Goal: Task Accomplishment & Management: Use online tool/utility

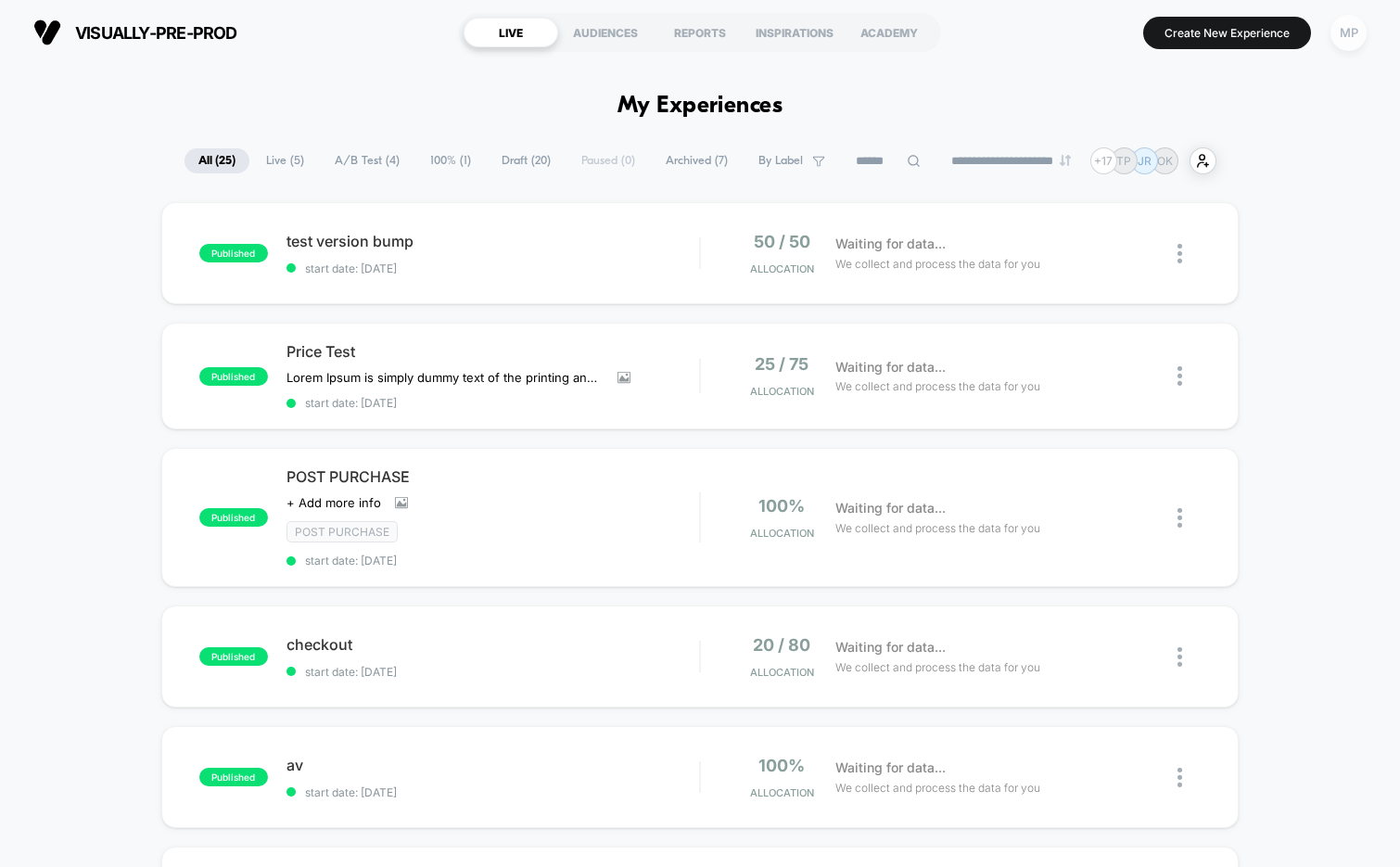
click at [1347, 39] on div "MP" at bounding box center [1348, 32] width 36 height 36
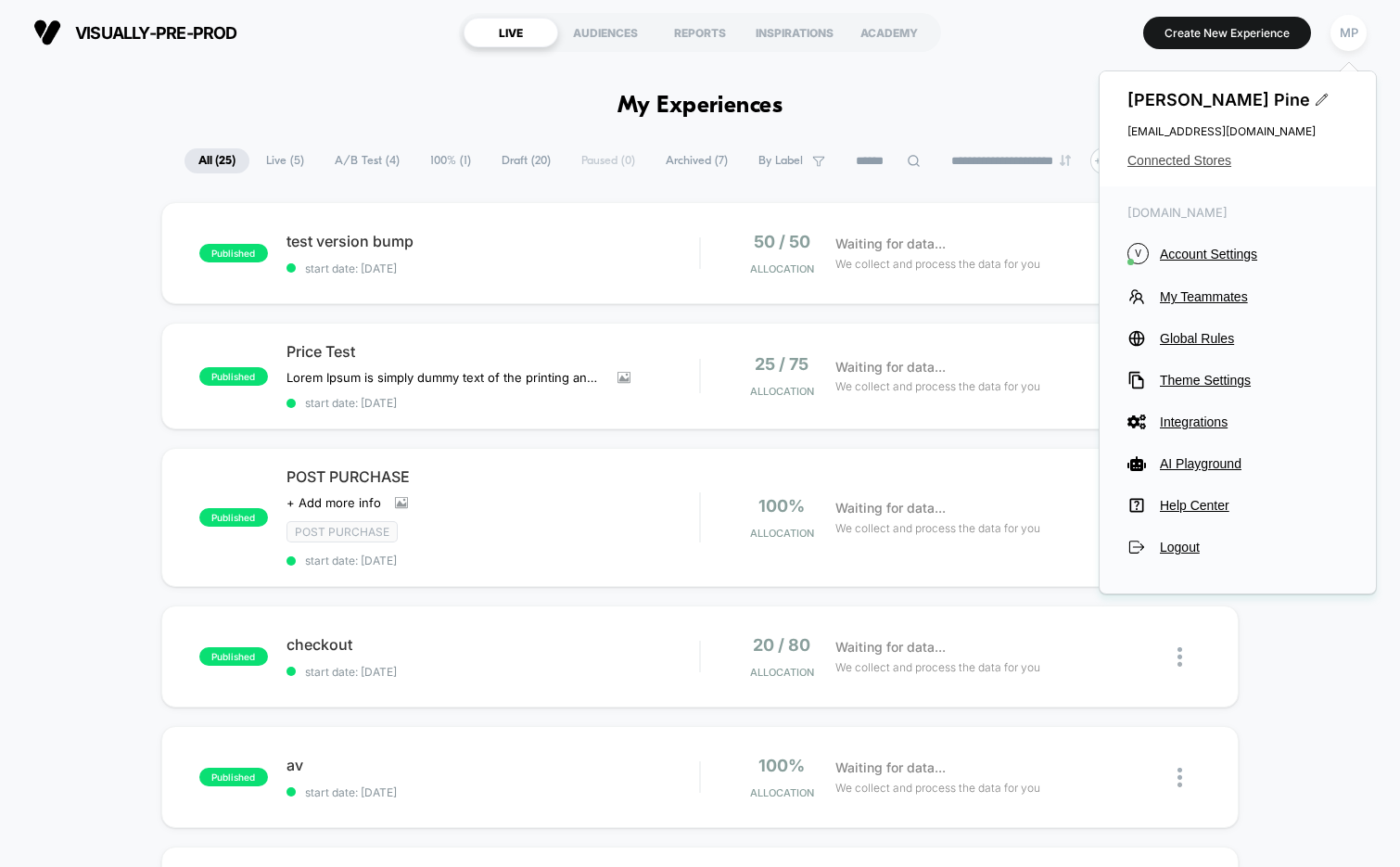
click at [1203, 160] on span "Connected Stores" at bounding box center [1238, 160] width 221 height 15
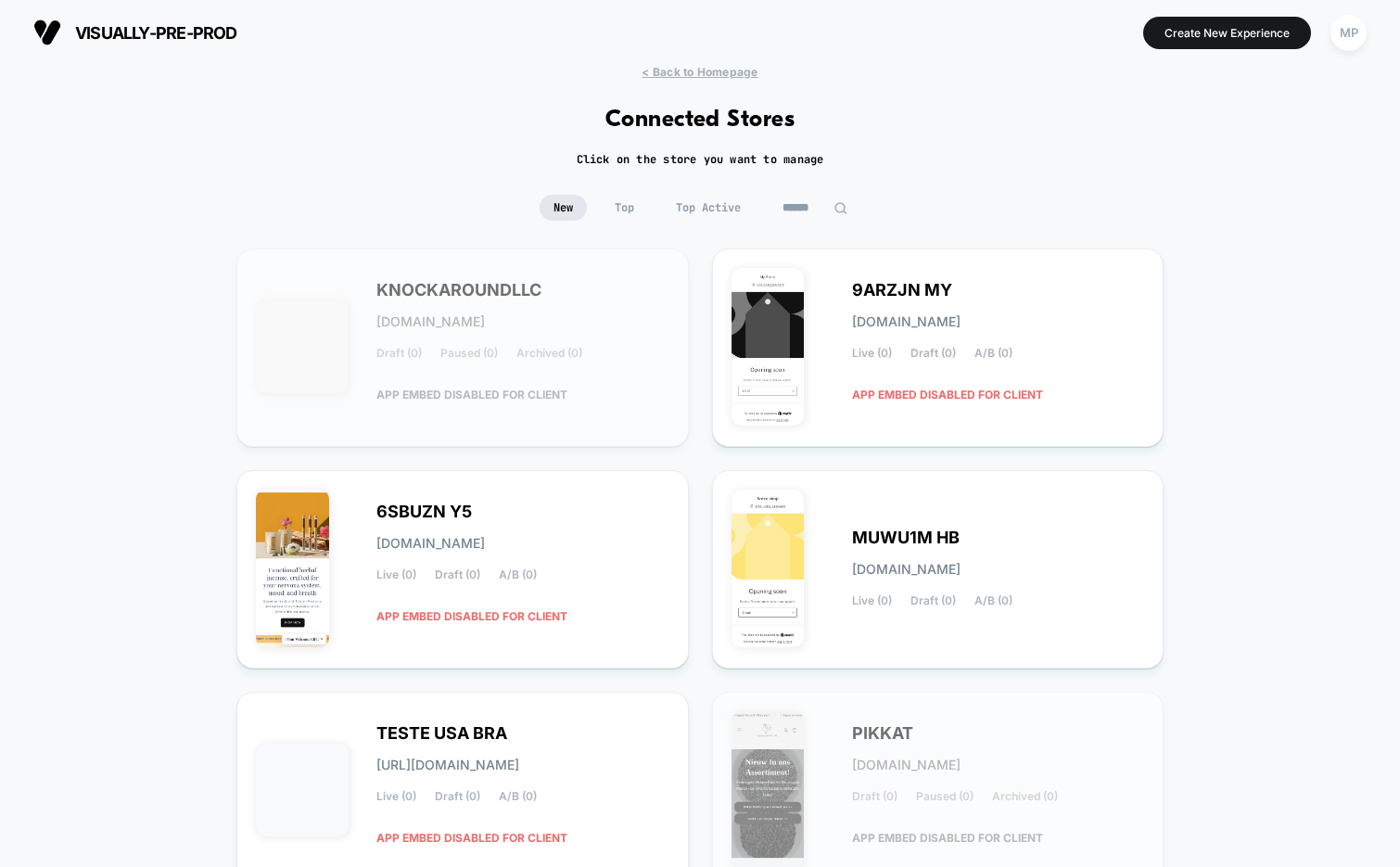
click at [820, 203] on input at bounding box center [815, 207] width 93 height 26
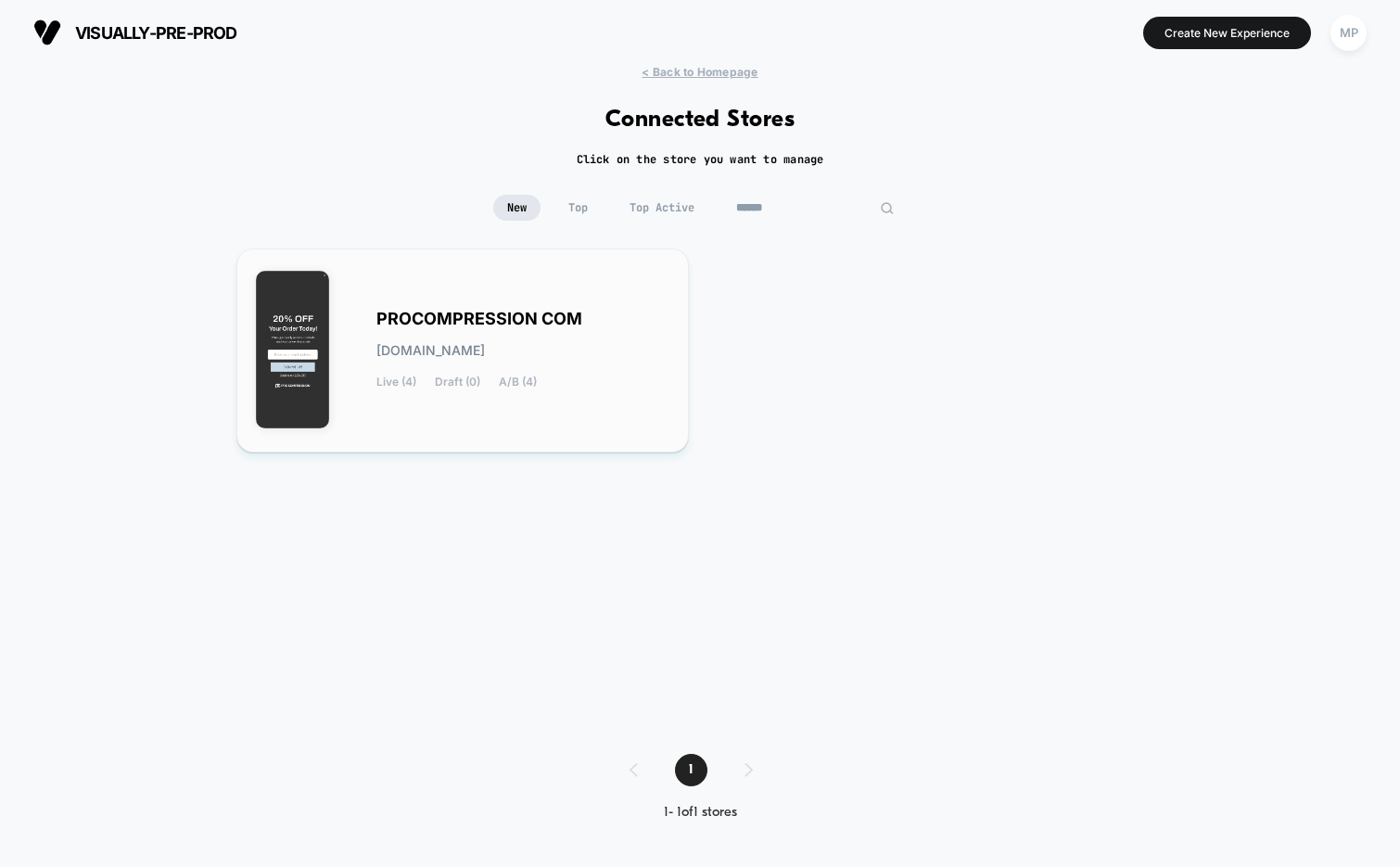
type input "******"
click at [419, 325] on span "PROCOMPRESSION COM" at bounding box center [479, 319] width 206 height 13
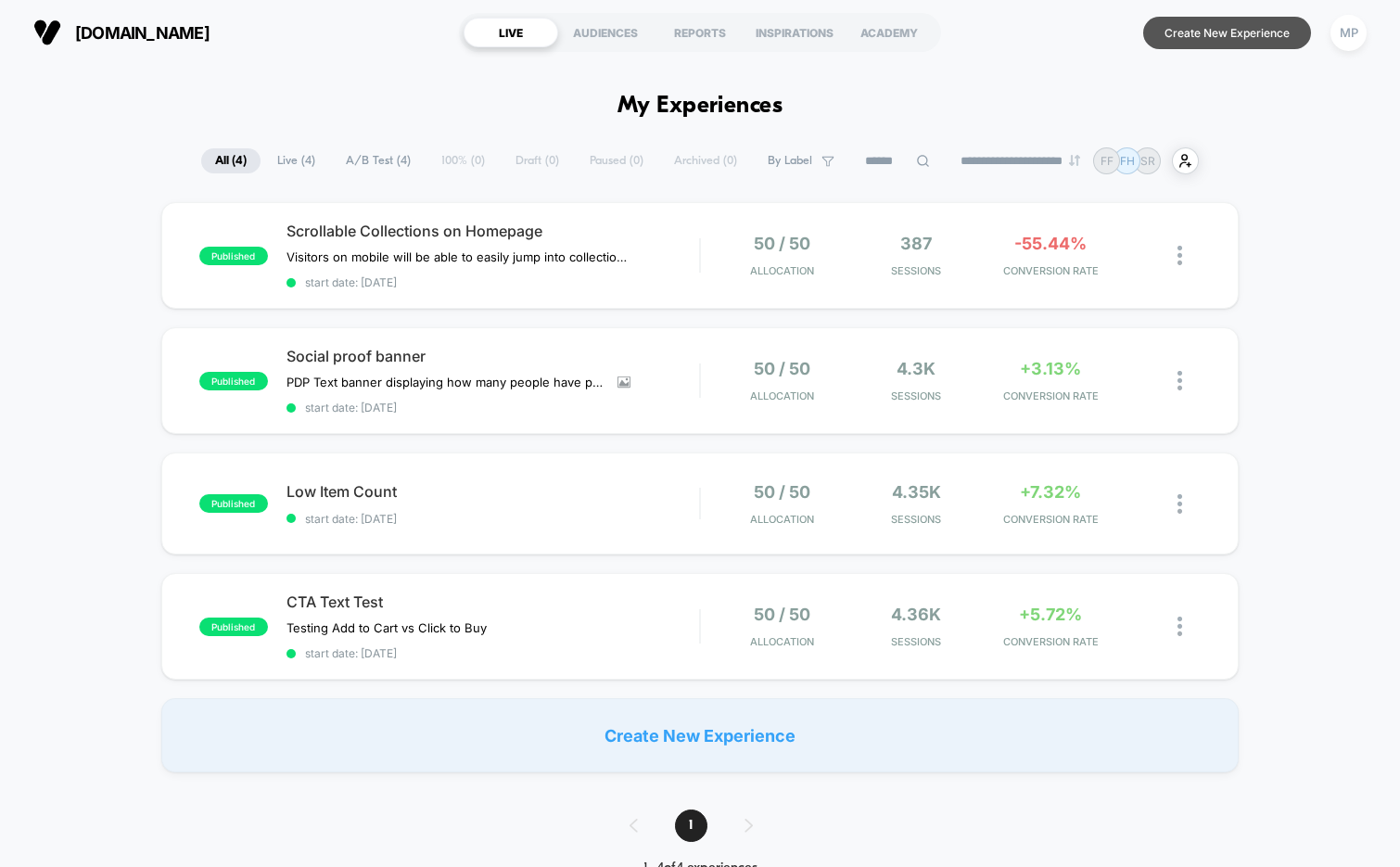
click at [1245, 42] on button "Create New Experience" at bounding box center [1227, 32] width 168 height 32
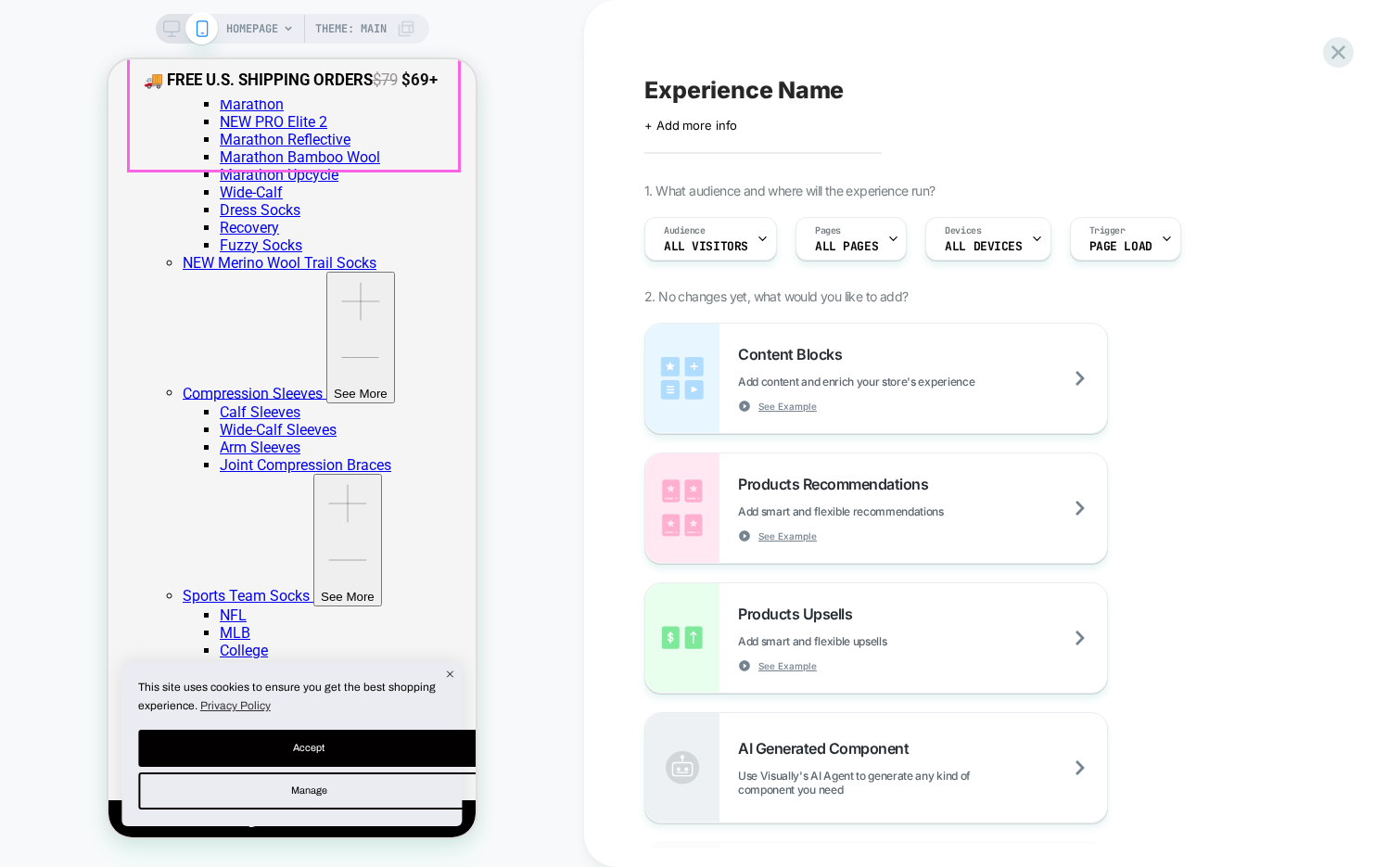
scroll to position [406, 0]
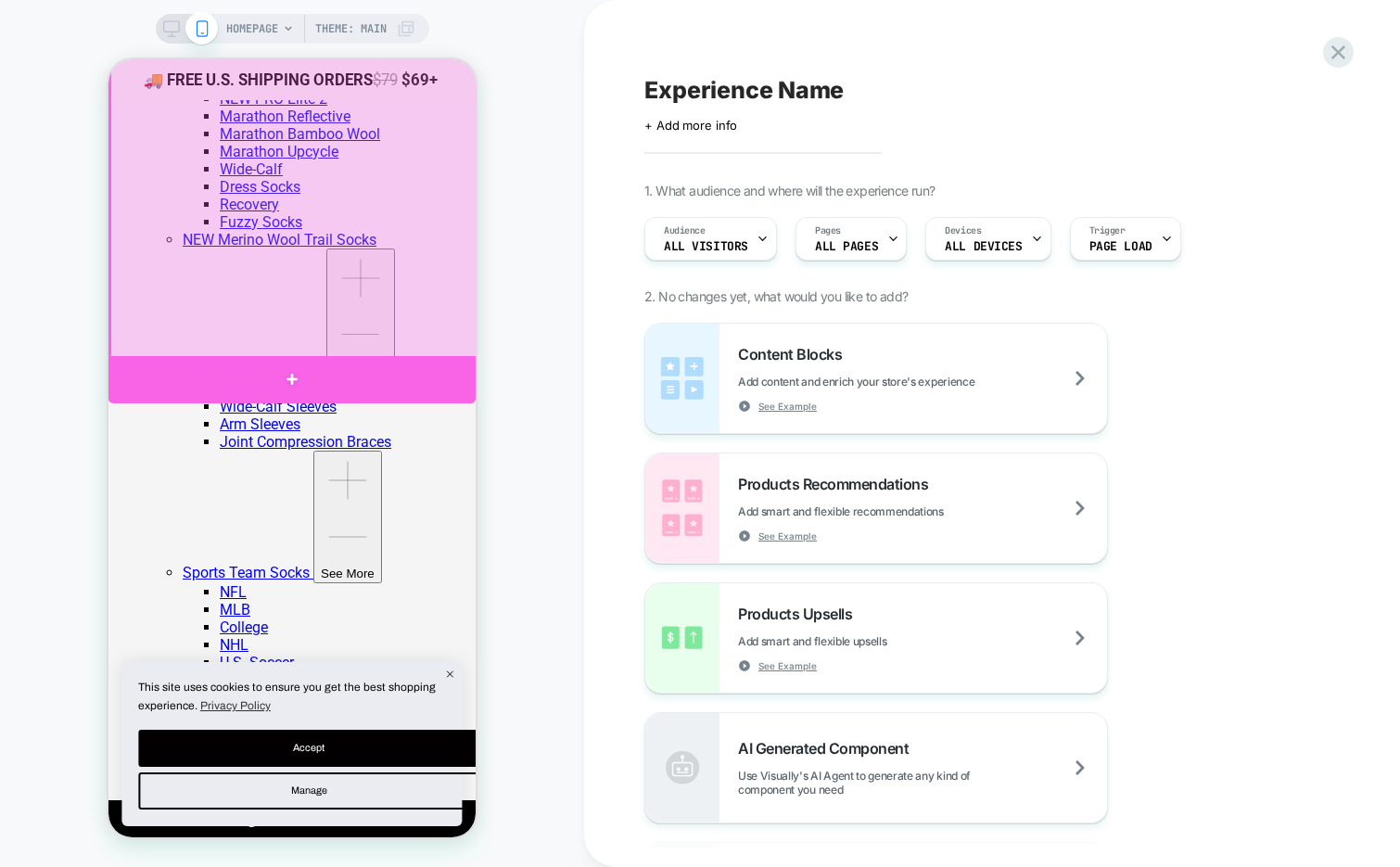
click at [386, 373] on div at bounding box center [292, 379] width 367 height 48
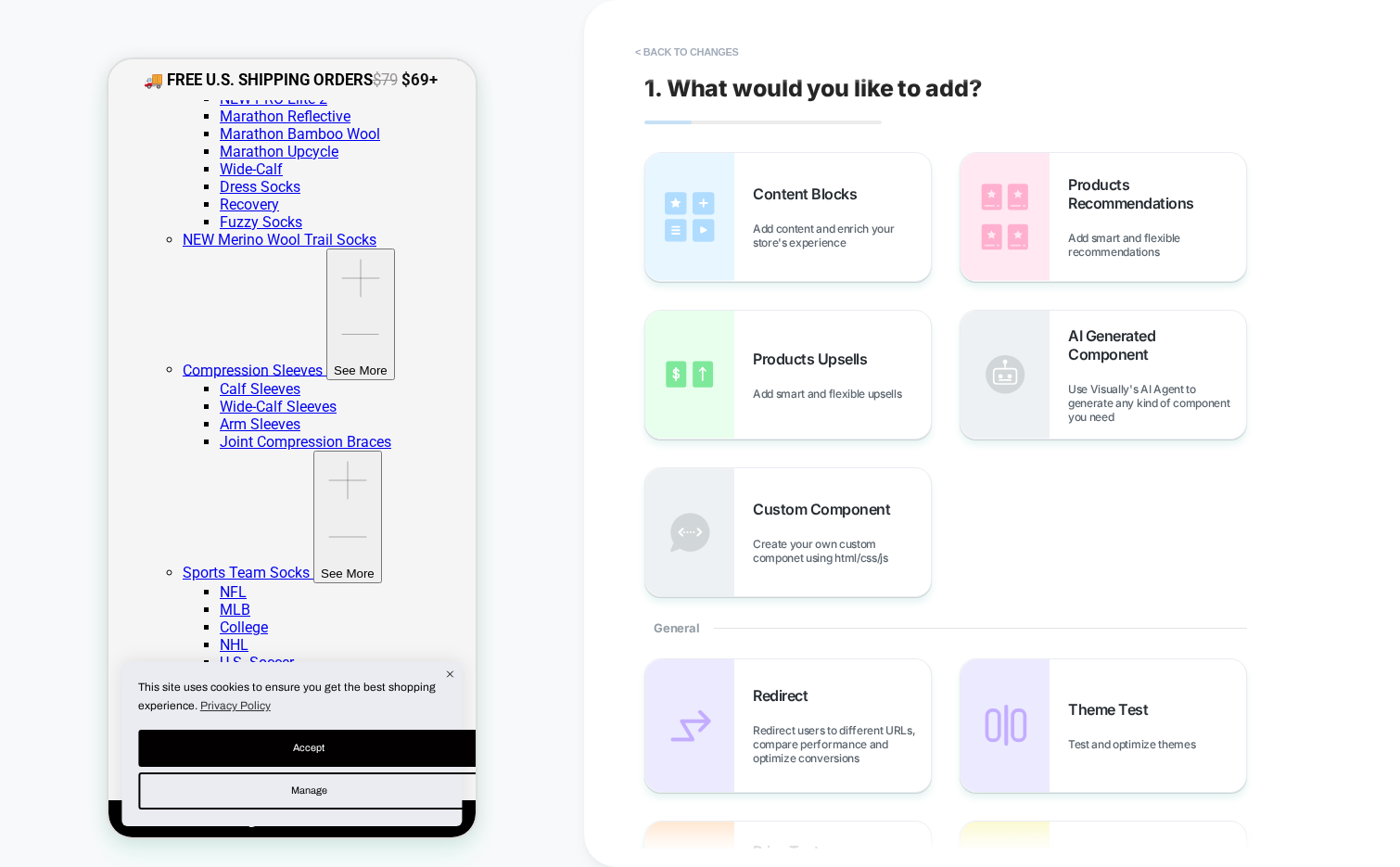
scroll to position [352, 0]
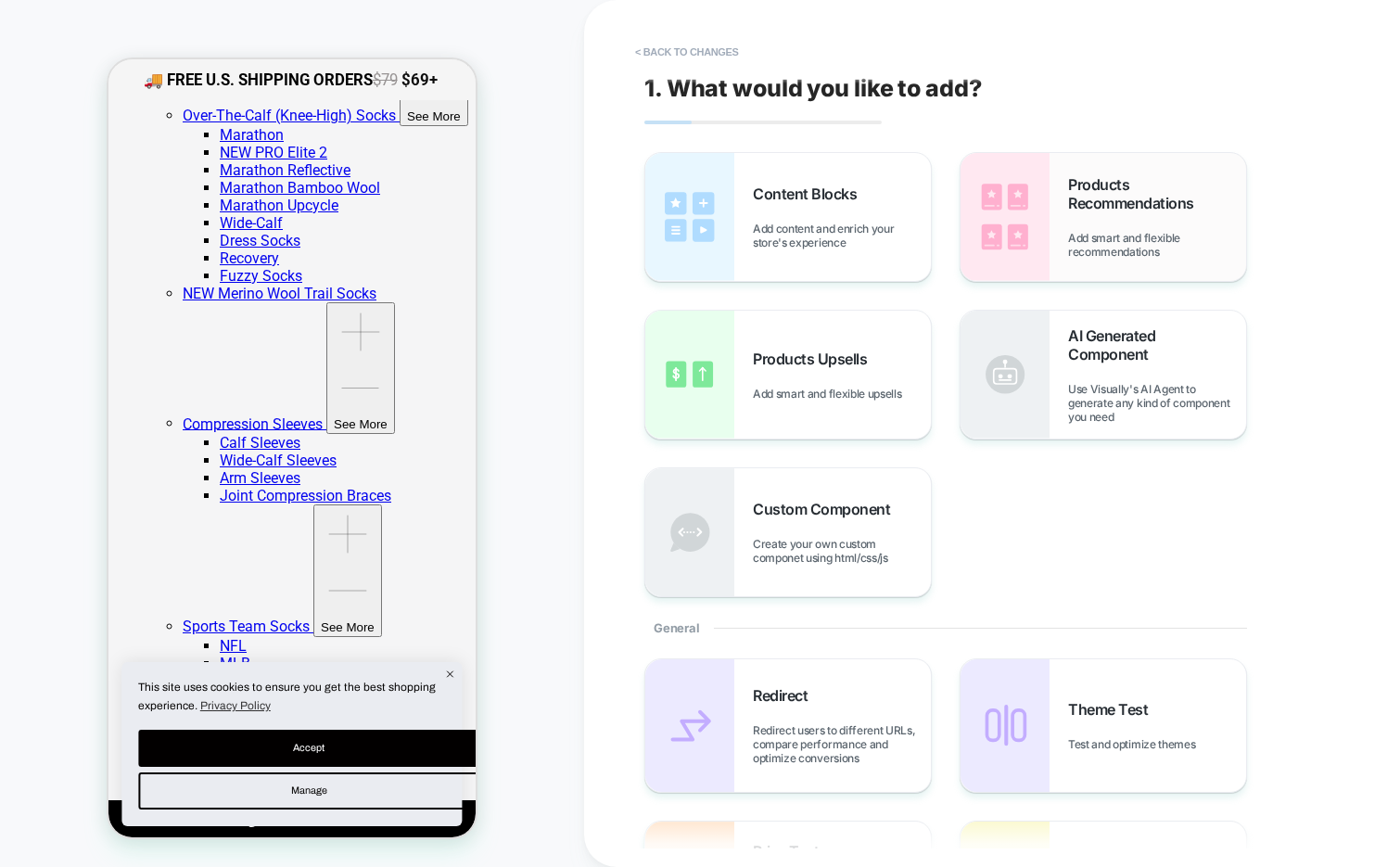
click at [1033, 213] on img at bounding box center [1004, 217] width 89 height 128
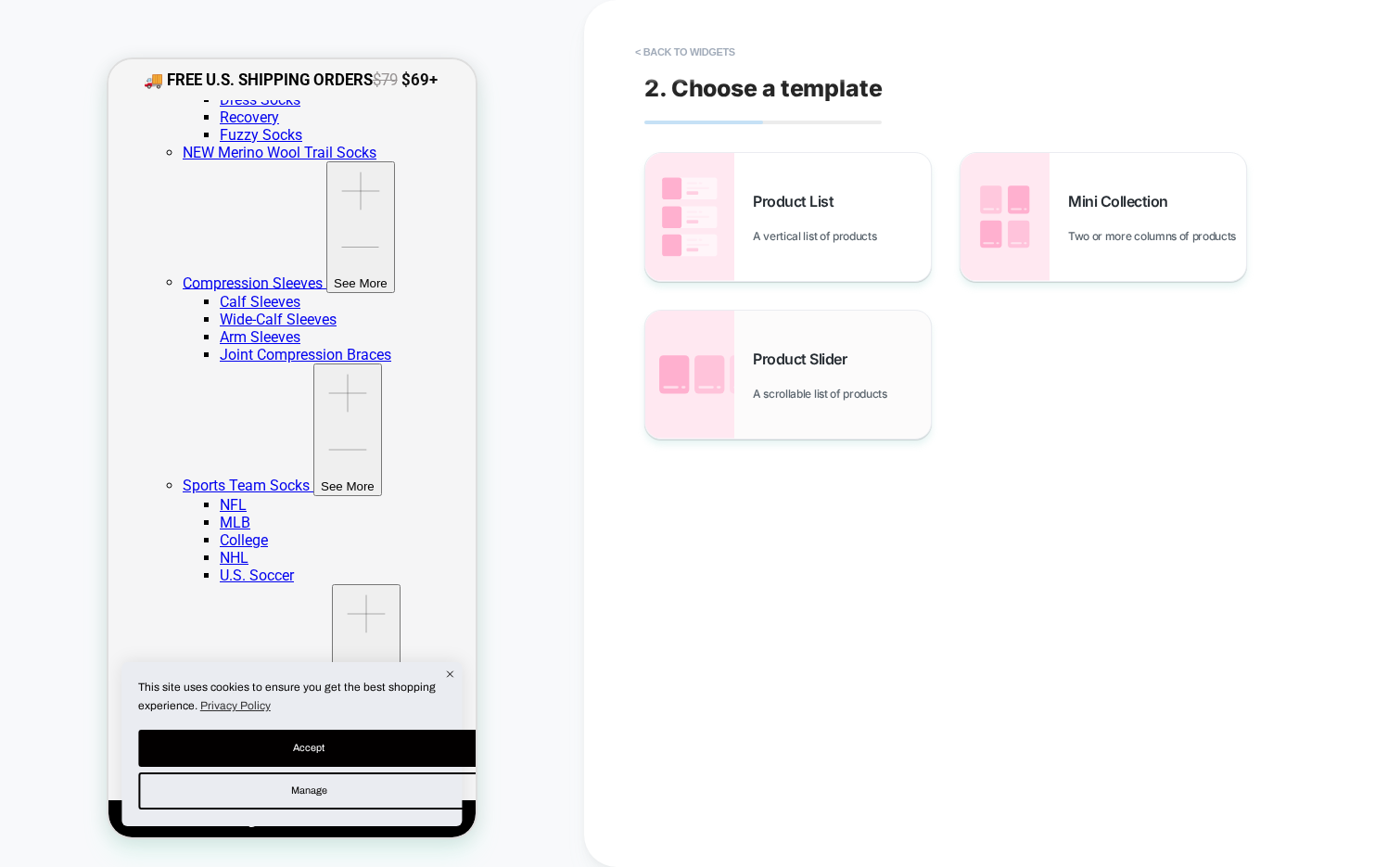
scroll to position [506, 0]
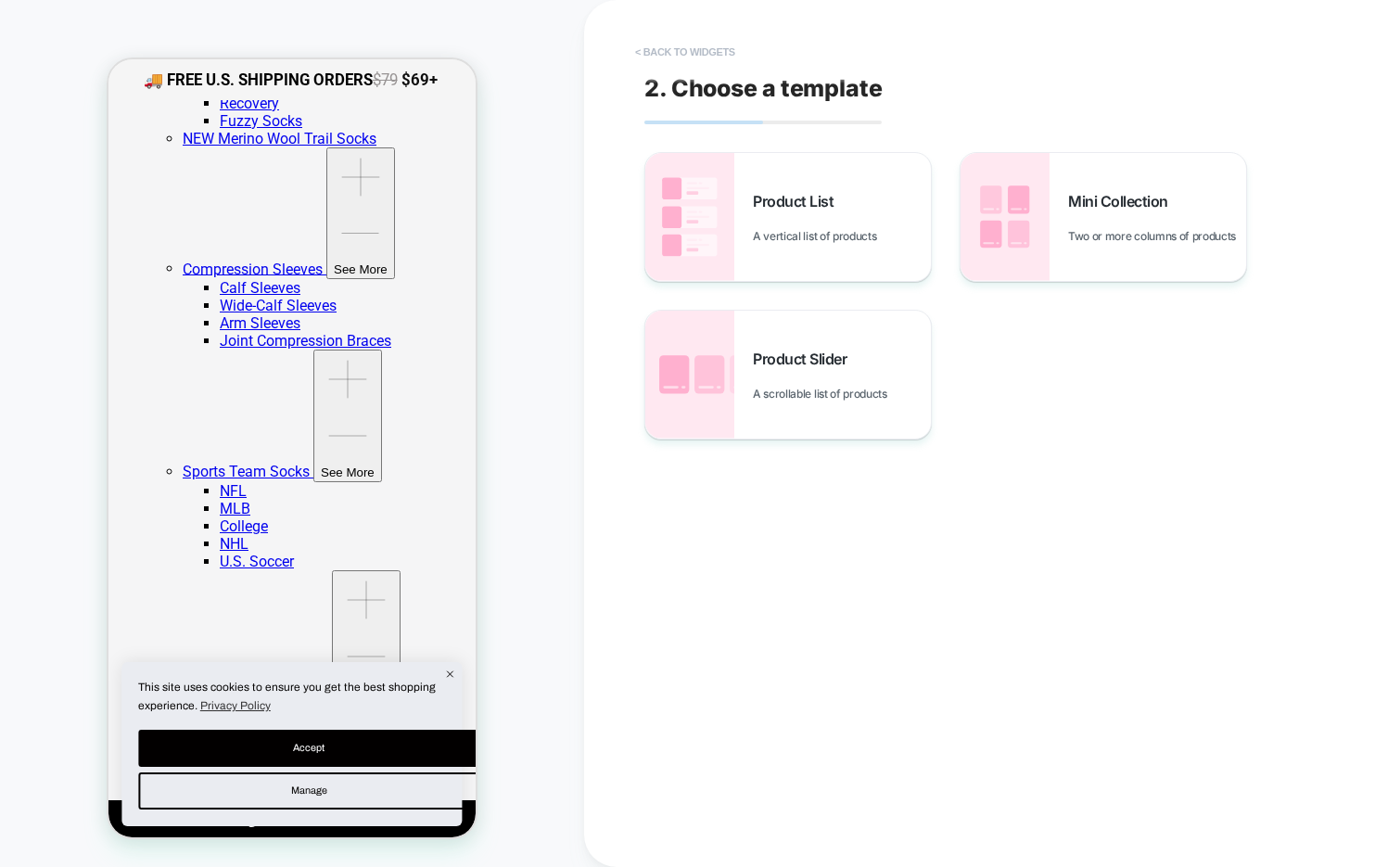
click at [709, 56] on button "< Back to widgets" at bounding box center [685, 52] width 118 height 29
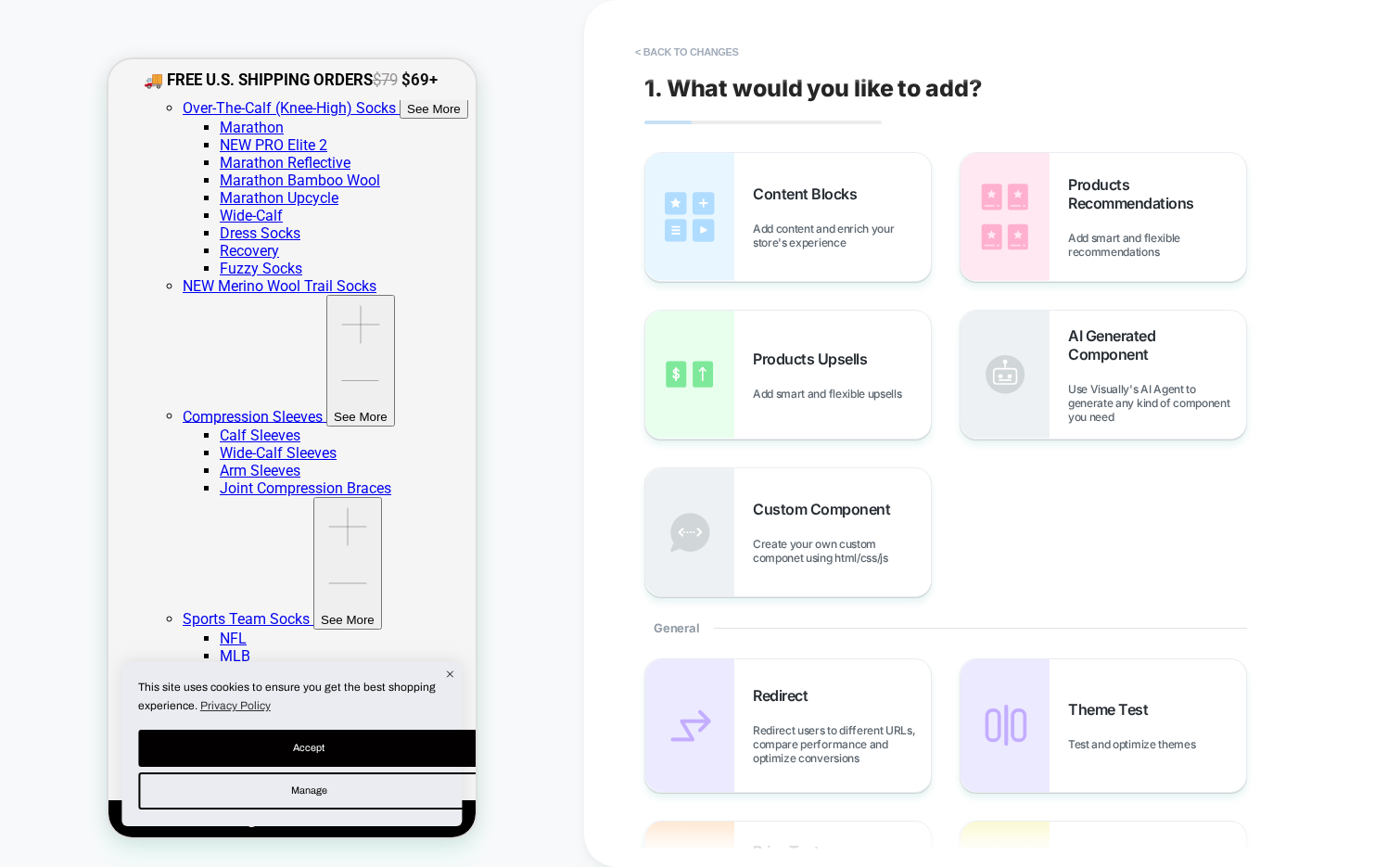
scroll to position [352, 0]
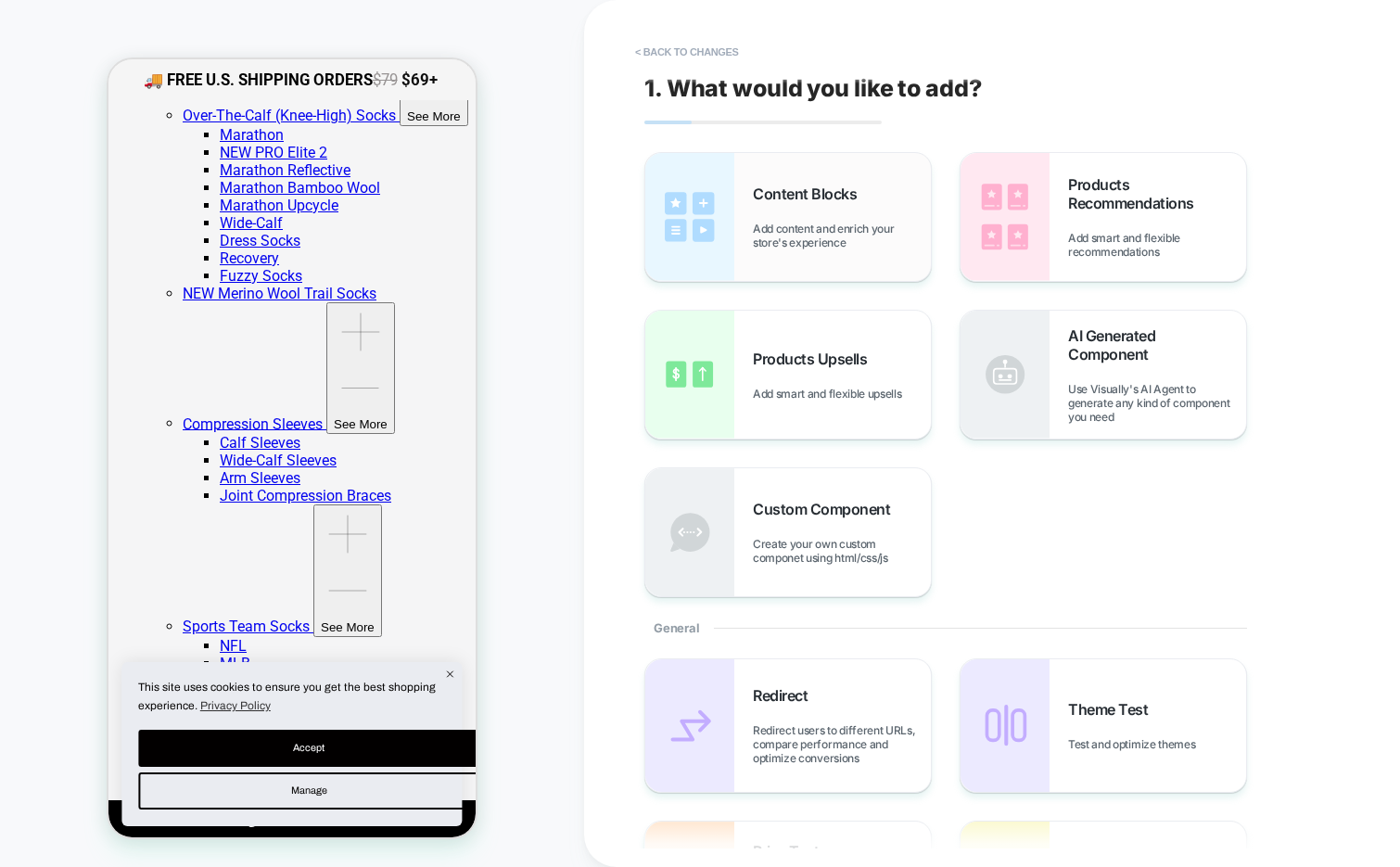
click at [0, 0] on div "Content Blocks Add content and enrich your store's experience" at bounding box center [0, 0] width 0 height 0
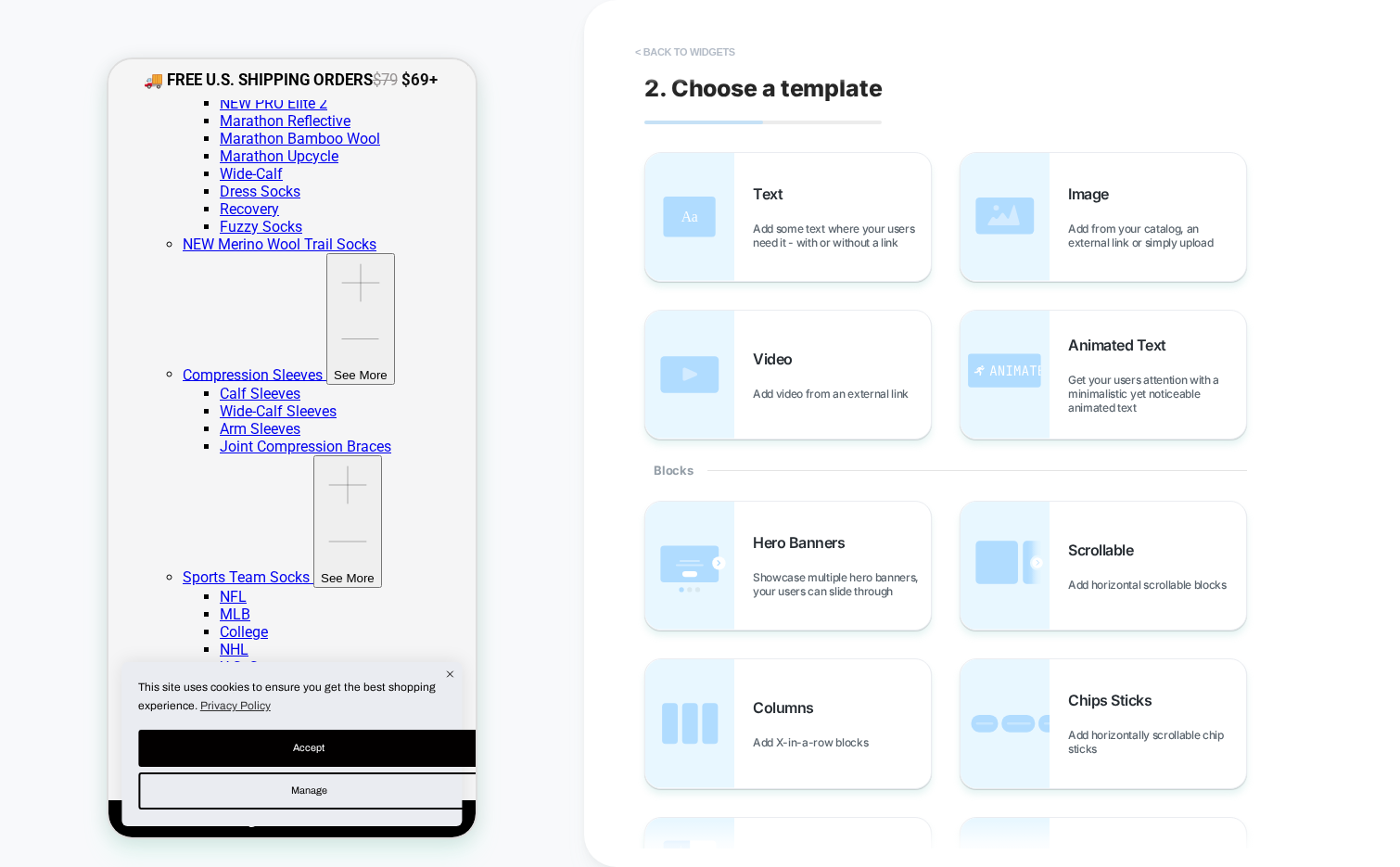
click at [697, 45] on button "< Back to widgets" at bounding box center [685, 52] width 118 height 29
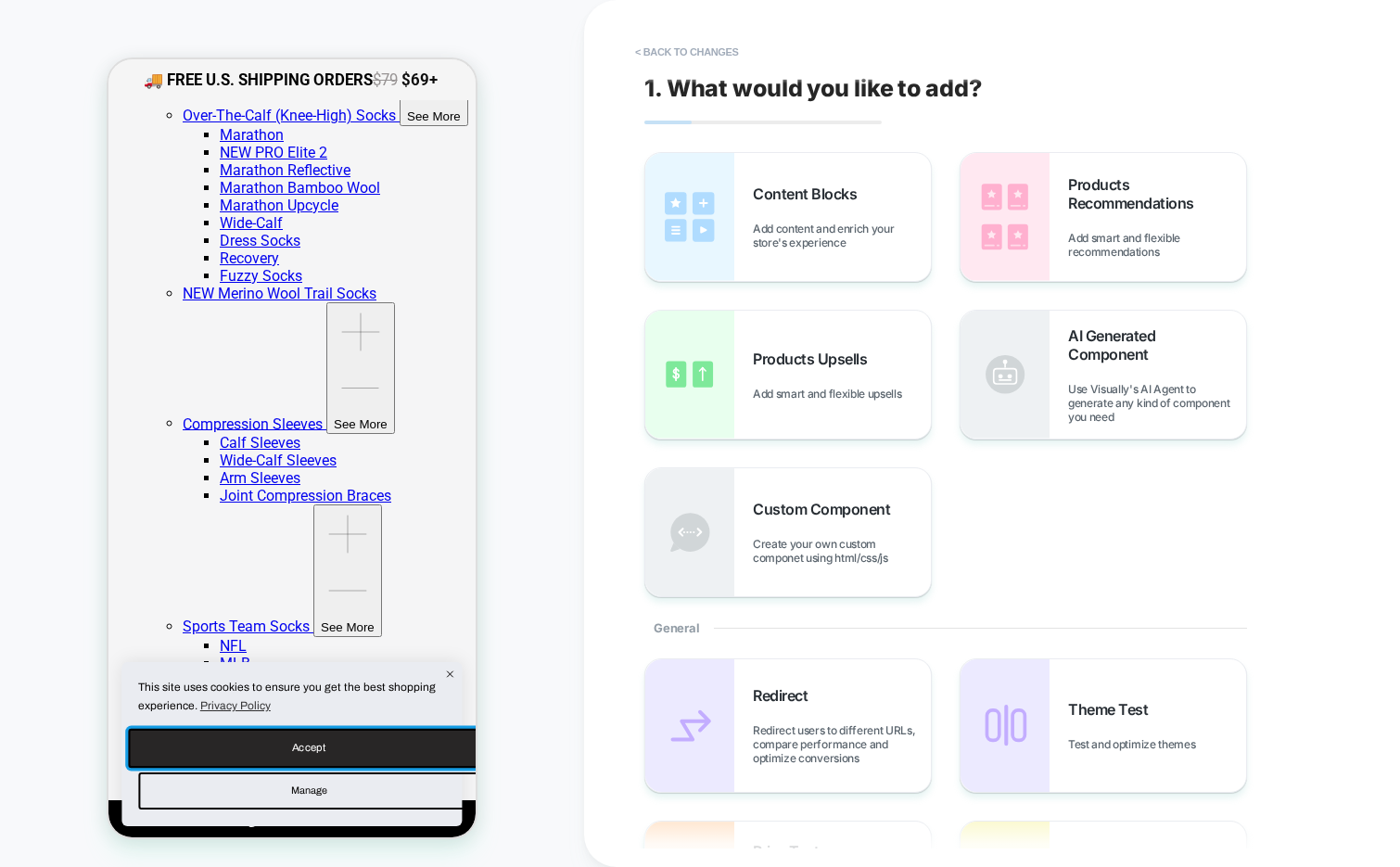
click at [337, 743] on button "Accept" at bounding box center [308, 749] width 361 height 39
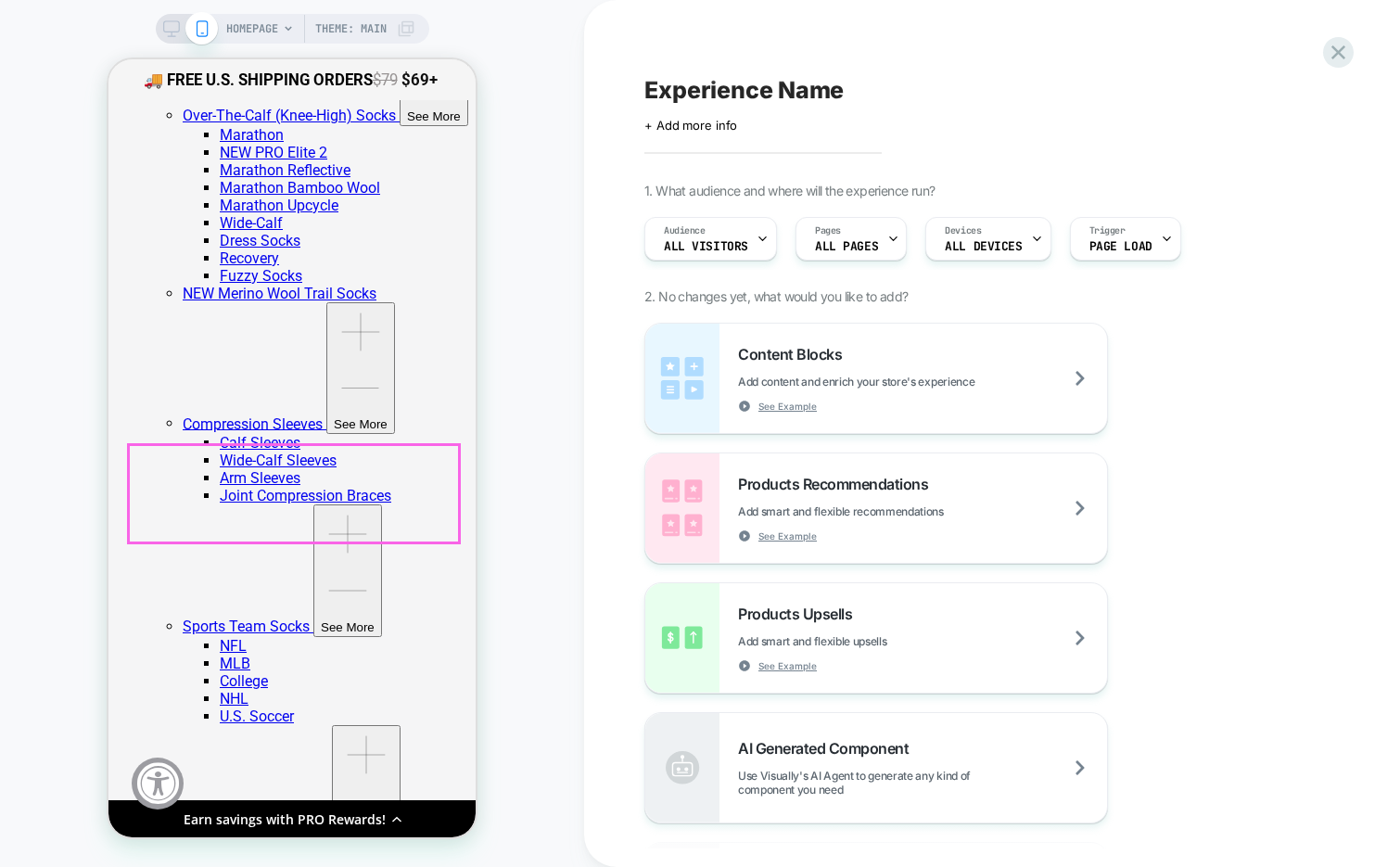
scroll to position [0, 0]
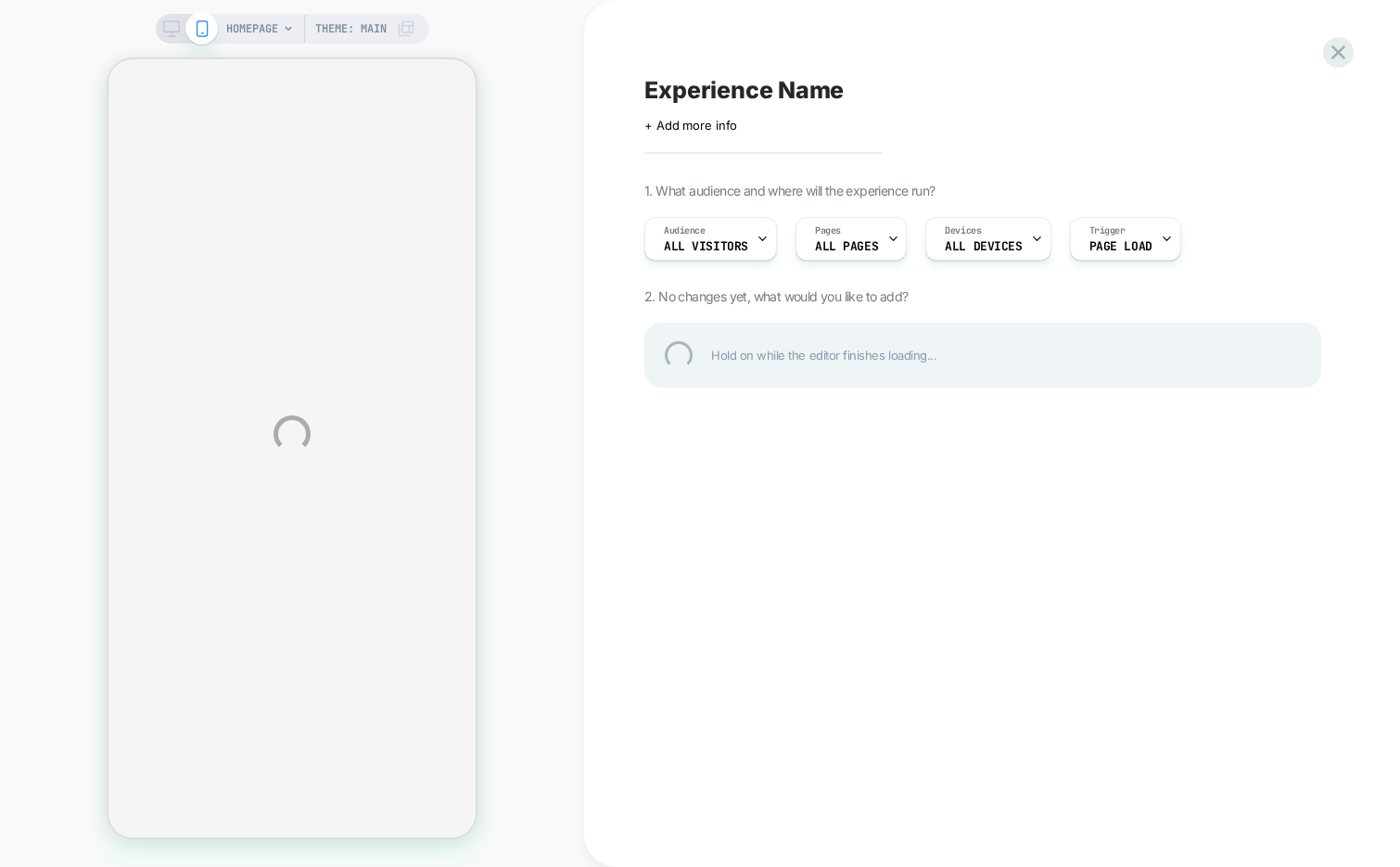
click at [1355, 43] on div "HOMEPAGE Theme: MAIN Experience Name Click to edit experience details + Add mor…" at bounding box center [700, 433] width 1400 height 867
click at [1333, 58] on div at bounding box center [1338, 52] width 38 height 38
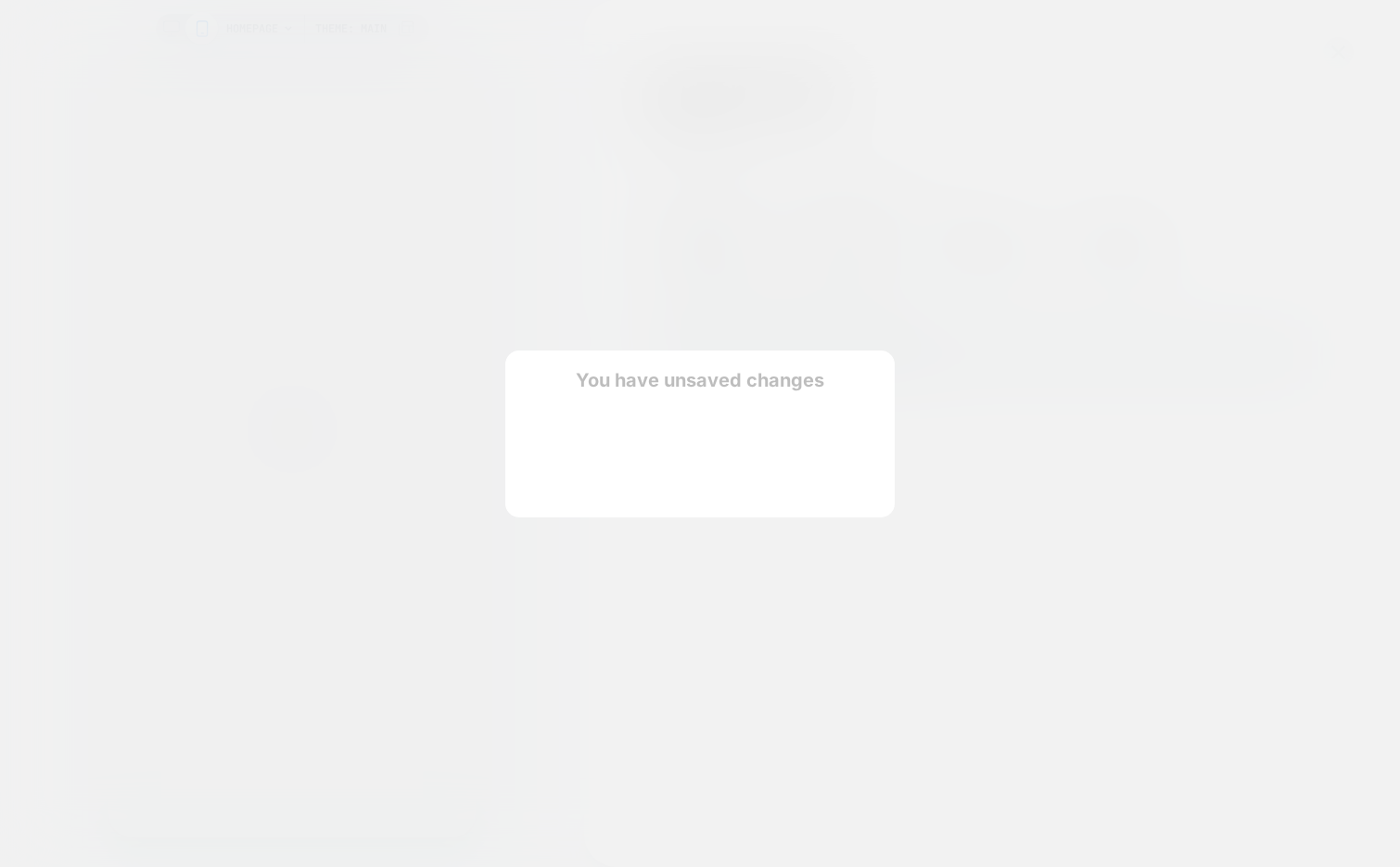
click at [585, 483] on div "You have unsaved changes Are you sure you want to discard the changes? Discard …" at bounding box center [700, 434] width 390 height 167
click at [585, 483] on button "Discard Changes" at bounding box center [607, 478] width 167 height 58
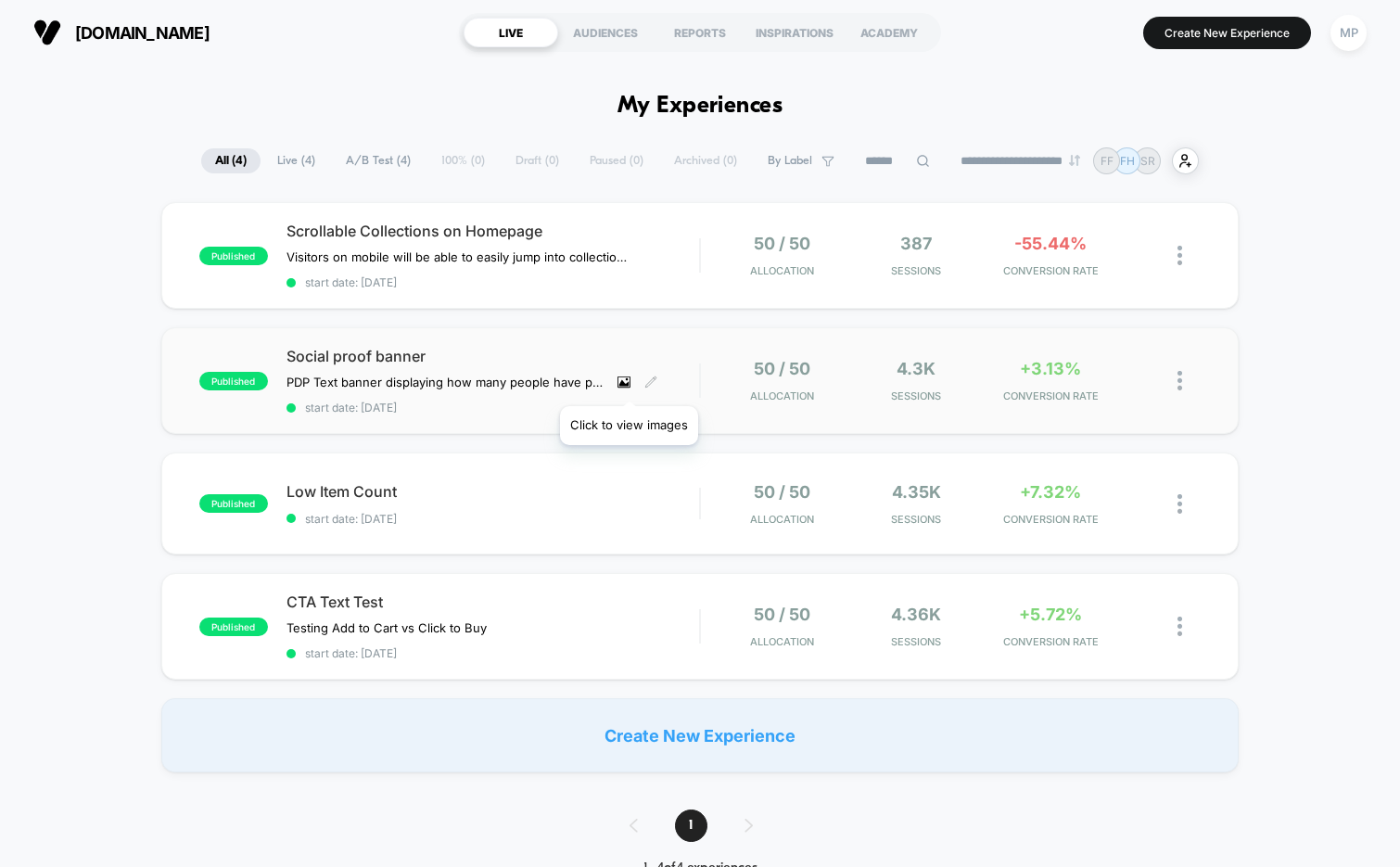
click at [629, 384] on icon at bounding box center [623, 381] width 13 height 11
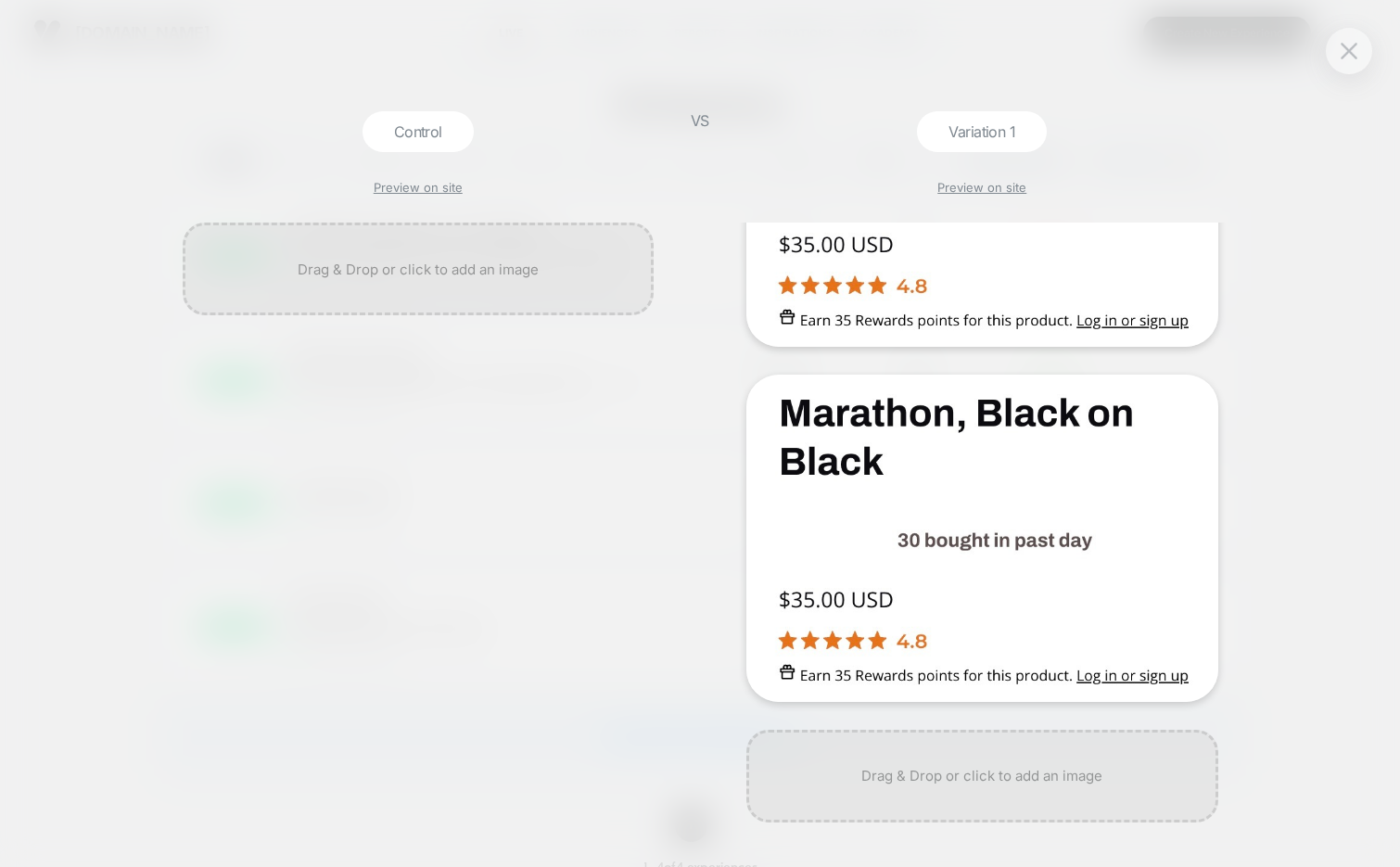
scroll to position [204, 0]
click at [1331, 39] on div at bounding box center [1348, 50] width 46 height 46
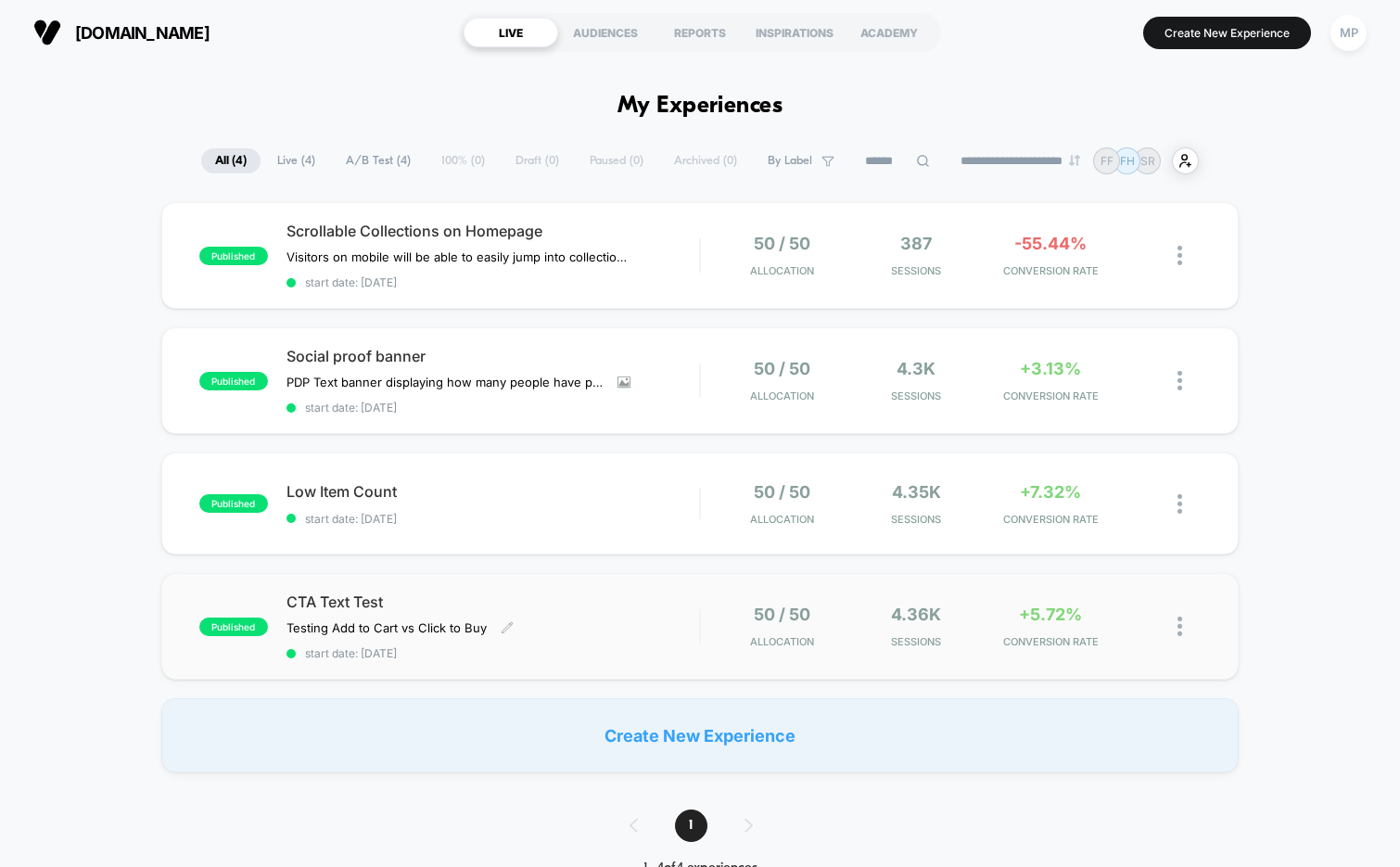
click at [495, 647] on span "start date: [DATE]" at bounding box center [492, 654] width 413 height 14
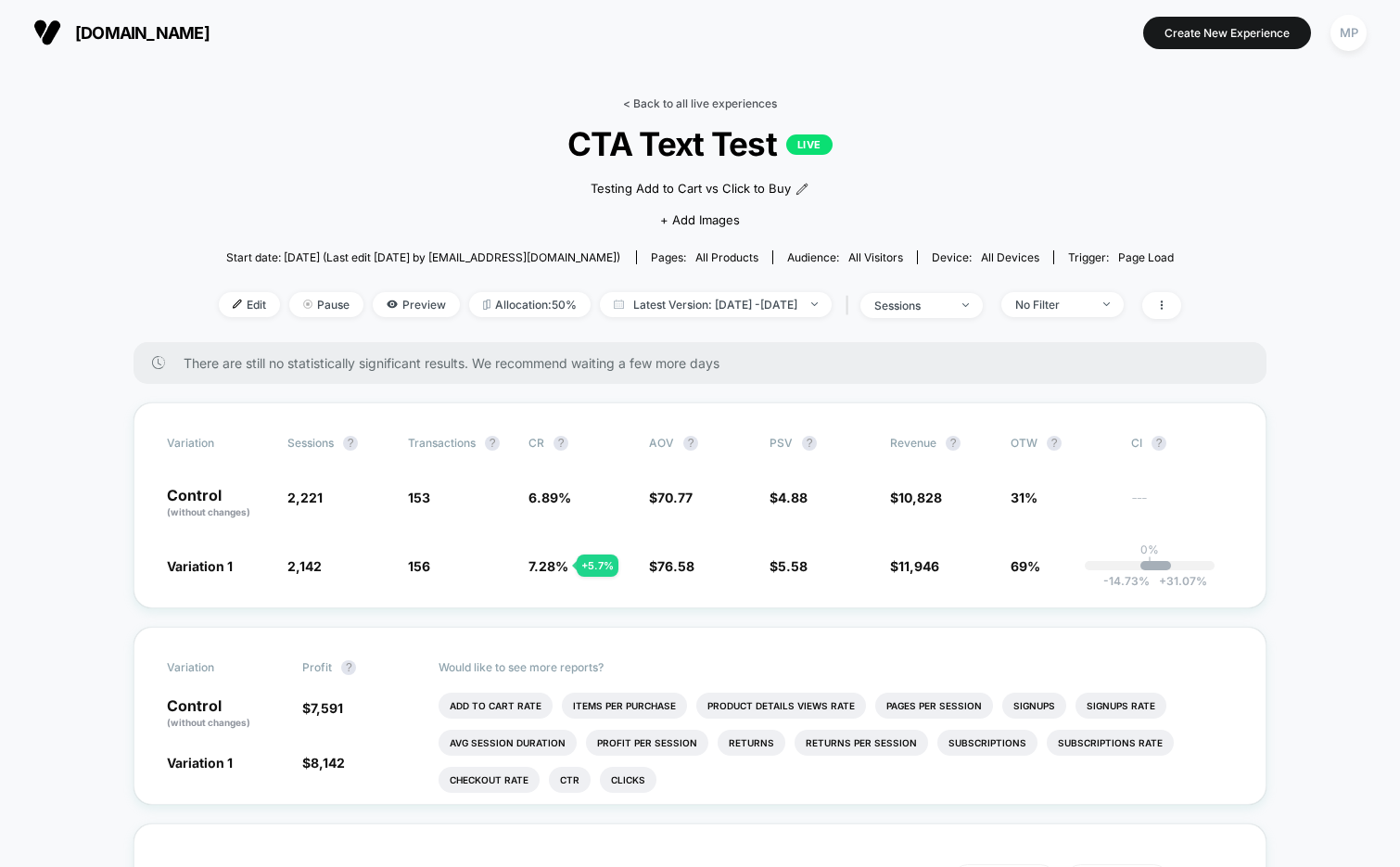
click at [676, 103] on link "< Back to all live experiences" at bounding box center [700, 104] width 154 height 14
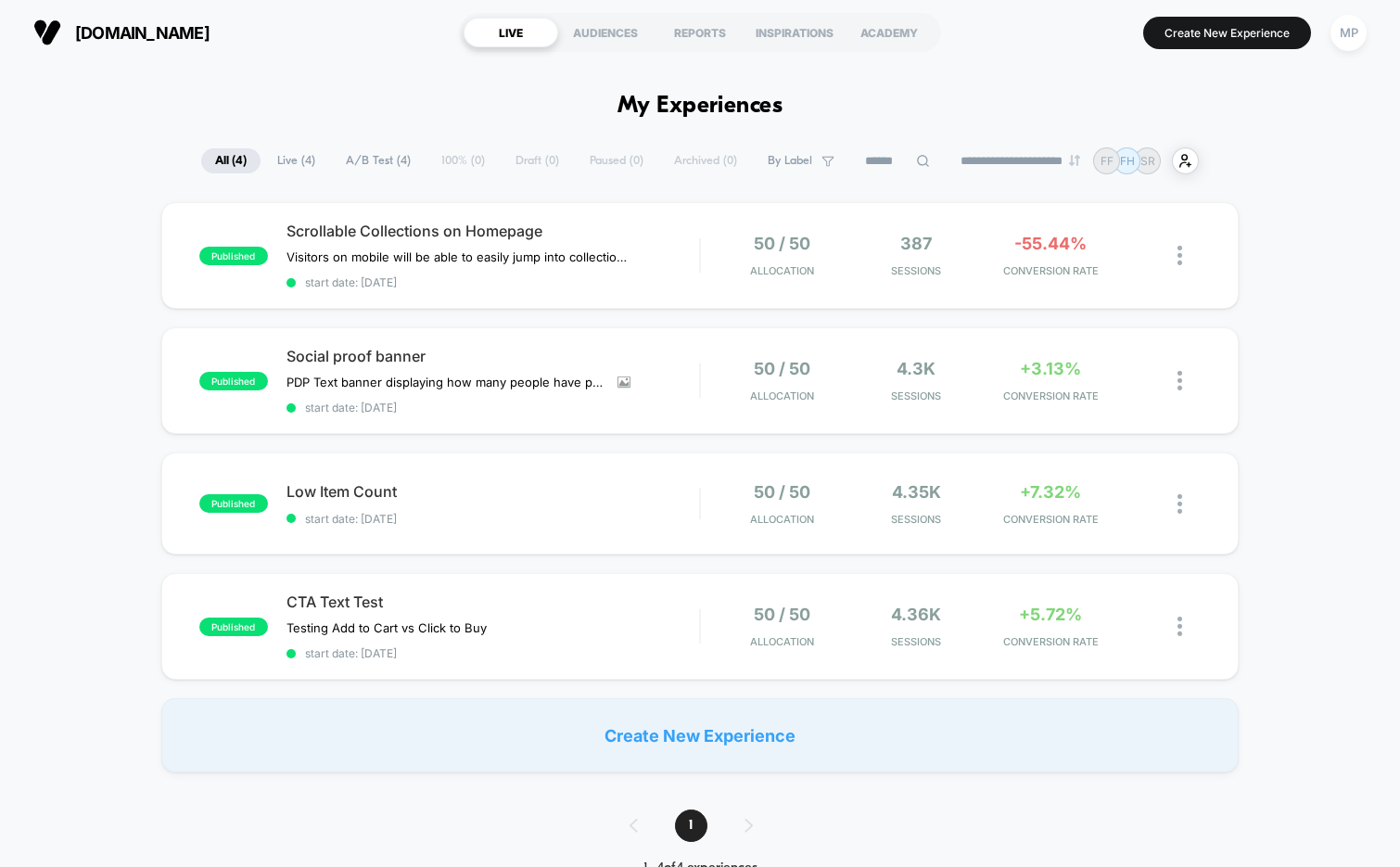
click at [171, 57] on div "procompression.com LIVE AUDIENCES REPORTS INSPIRATIONS ACADEMY Create New Exper…" at bounding box center [700, 32] width 1400 height 65
